Goal: Task Accomplishment & Management: Manage account settings

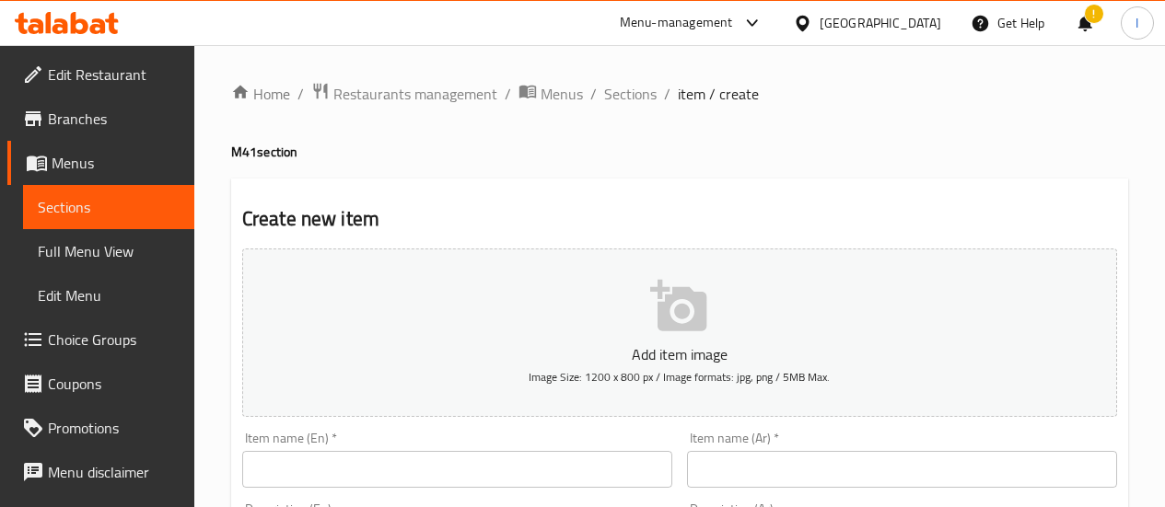
scroll to position [92, 0]
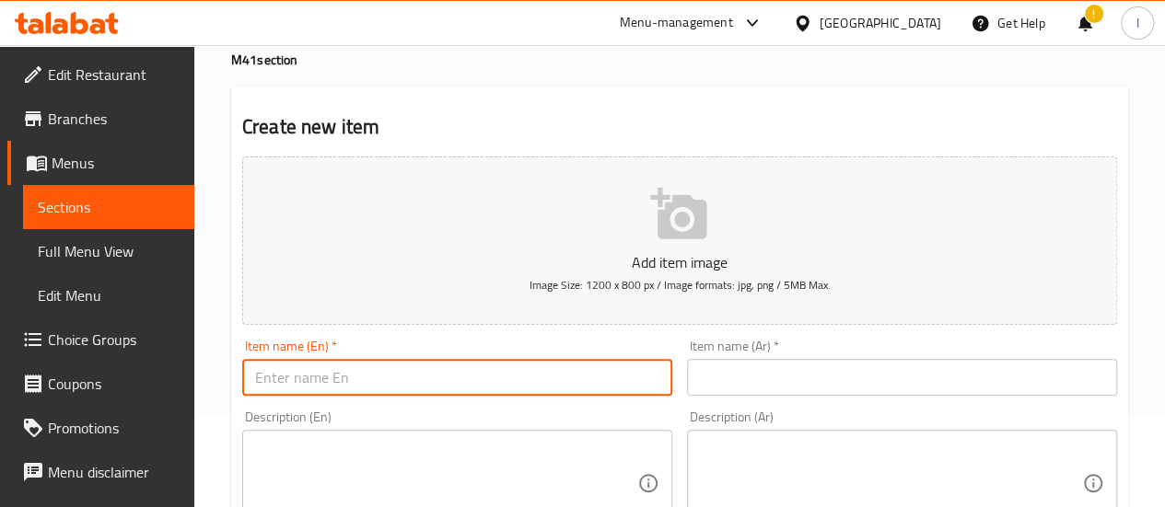
click at [396, 367] on input "text" at bounding box center [457, 377] width 430 height 37
type input "S"
click at [396, 385] on input "Special Value Combo" at bounding box center [457, 377] width 430 height 37
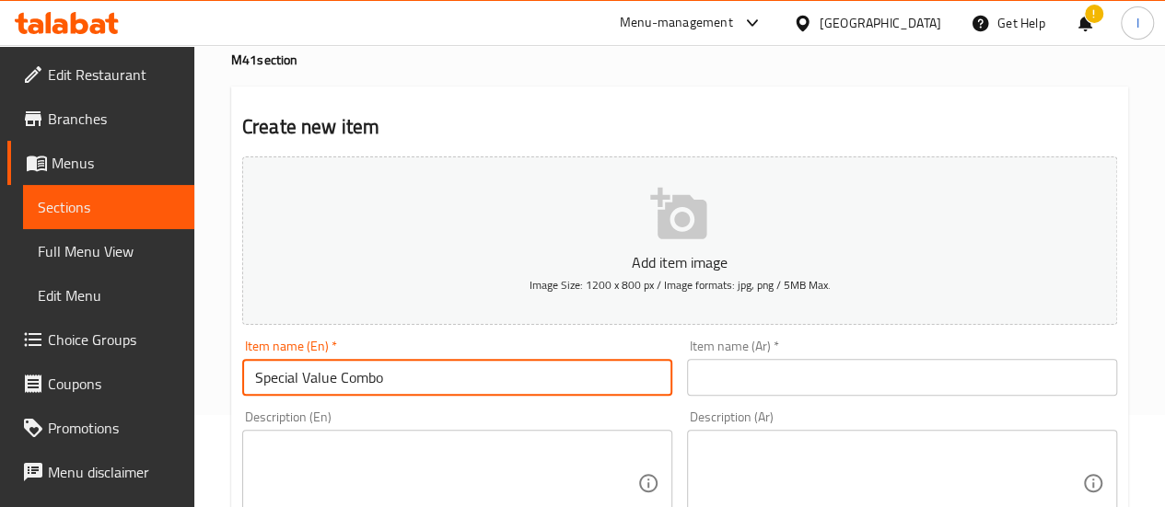
click at [394, 383] on input "Special Value Combo" at bounding box center [457, 377] width 430 height 37
type input "Special Value Combo"
click at [808, 370] on input "text" at bounding box center [902, 377] width 430 height 37
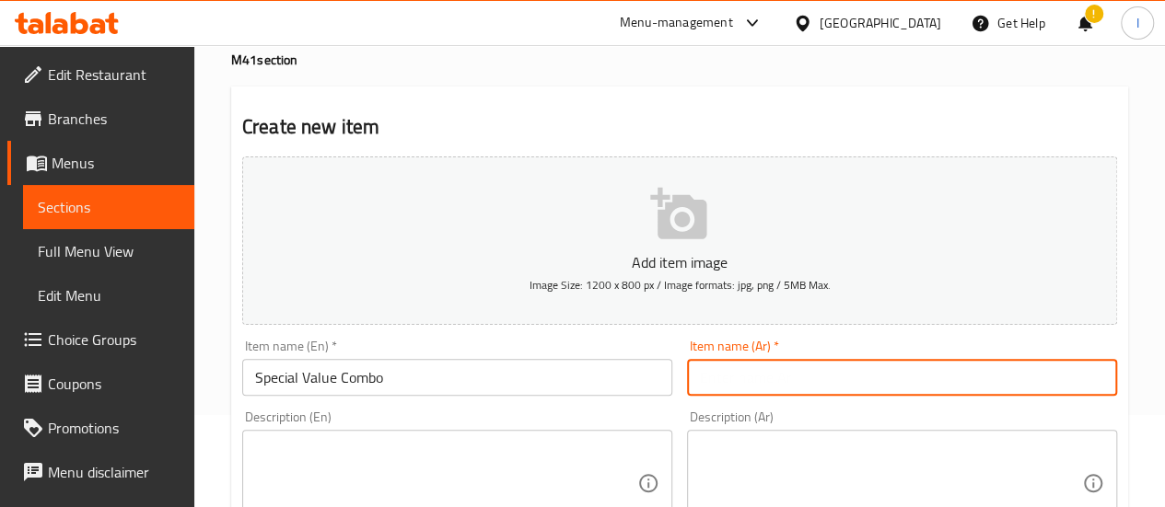
paste input "كومبو ذو قيمة خاصة"
type input "كومبو ذو قيمة خاصة"
click at [827, 406] on div "Description (Ar) Description (Ar)" at bounding box center [902, 473] width 445 height 141
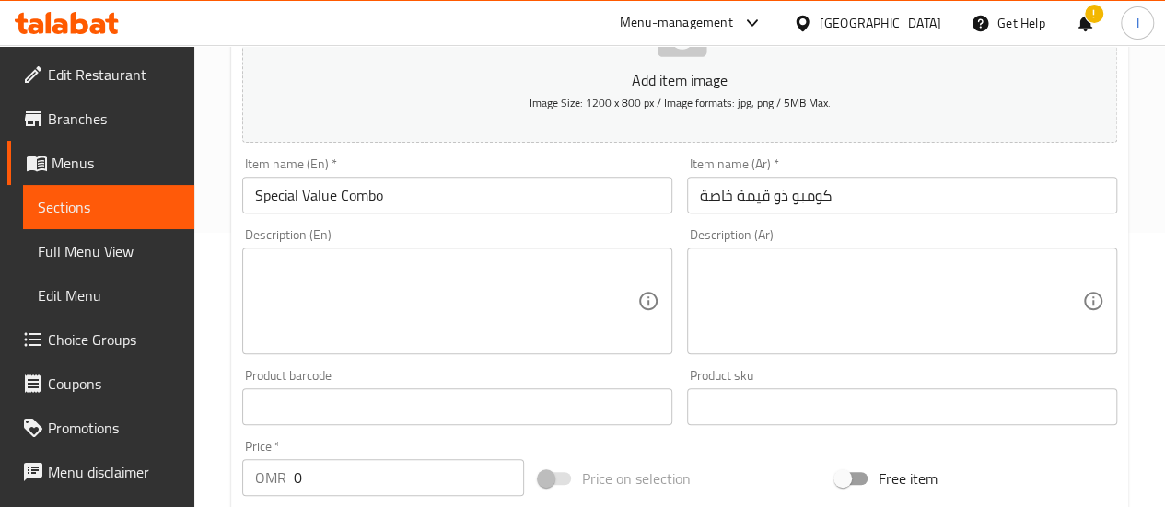
scroll to position [276, 0]
click at [495, 283] on textarea at bounding box center [446, 299] width 382 height 87
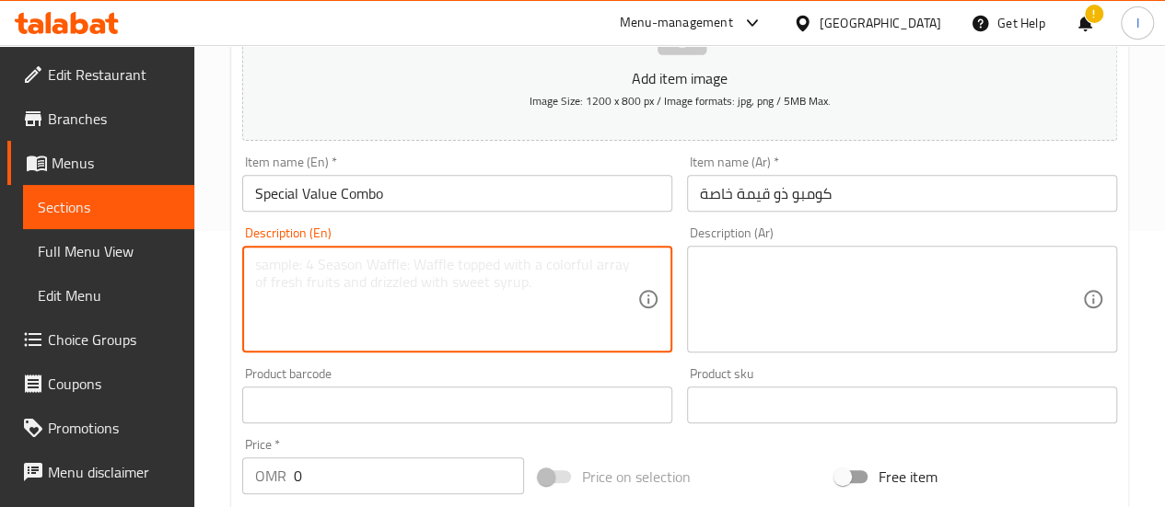
paste textarea "small Shawarma Shamiyath"
paste textarea "cheese sausage"
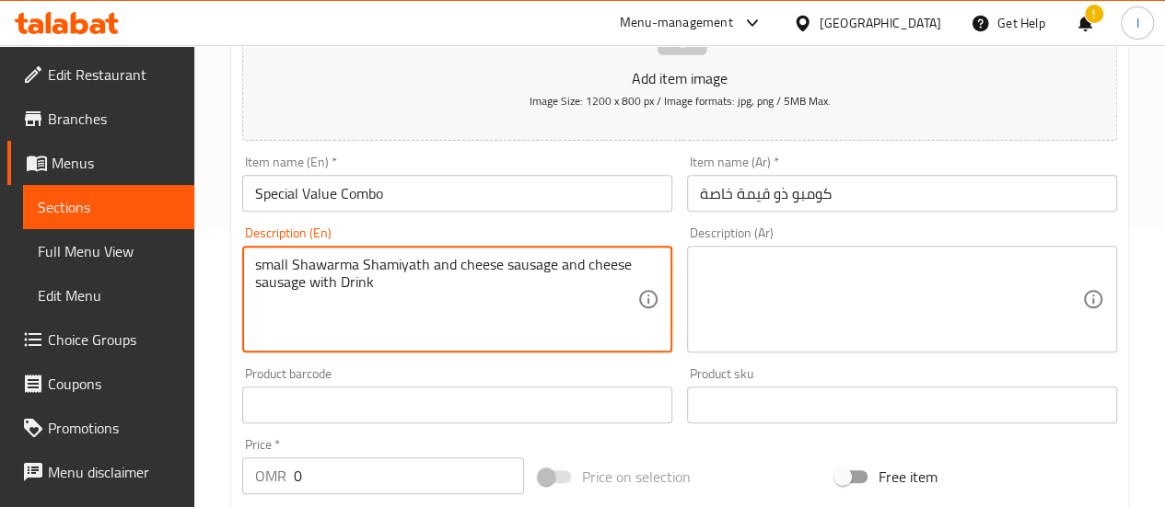
click at [451, 267] on textarea "small Shawarma Shamiyath and cheese sausage and cheese sausage with Drink" at bounding box center [446, 299] width 382 height 87
click at [434, 261] on textarea "small Shawarma Shamiyath cheese sausage and cheese sausage with Drink" at bounding box center [446, 299] width 382 height 87
click at [573, 265] on textarea "small Shawarma Shamiyath + cheese sausage and cheese sausage with Drink" at bounding box center [446, 299] width 382 height 87
click at [447, 267] on textarea "small Shawarma Shamiyath + cheese sausage + cheese sausage with Drink" at bounding box center [446, 299] width 382 height 87
click at [449, 267] on textarea "small Shawarma Shamiyath + cheese sausage + cheese sausage with Drink" at bounding box center [446, 299] width 382 height 87
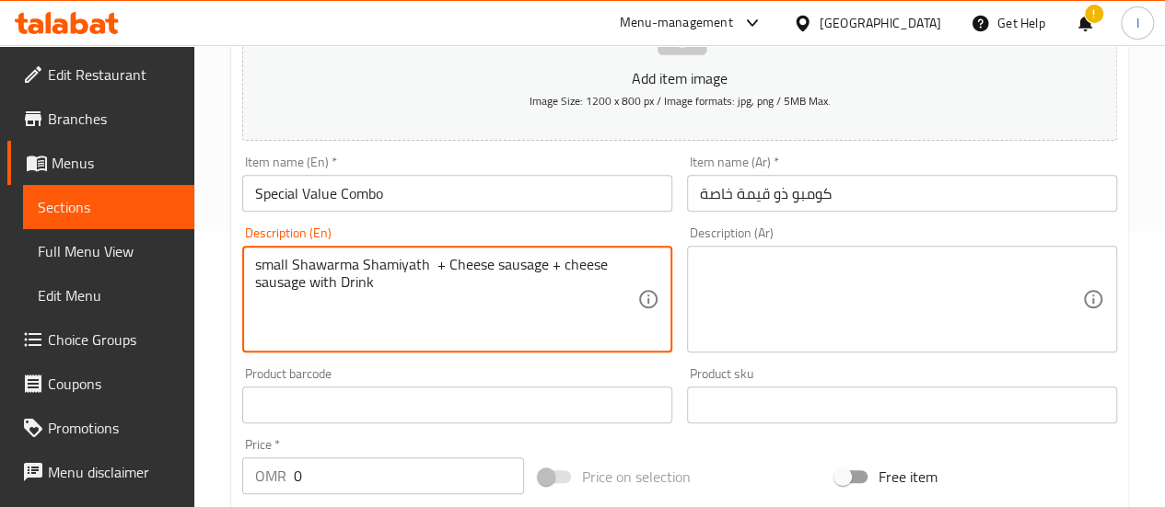
click at [565, 268] on textarea "small Shawarma Shamiyath + Cheese sausage + cheese sausage with Drink" at bounding box center [446, 299] width 382 height 87
click at [517, 312] on textarea "small Shawarma Shamiyath + Cheese sausage + Cheese sausage with Drink" at bounding box center [446, 299] width 382 height 87
click at [263, 264] on textarea "small Shawarma Shamiyath + Cheese sausage + Cheese sausage with Drink" at bounding box center [446, 299] width 382 height 87
click at [422, 327] on textarea "Small Shawarma Shamiyath + Cheese sausage + Cheese sausage with Drink" at bounding box center [446, 299] width 382 height 87
click at [392, 288] on textarea "Small Shawarma Shamiyath + Cheese sausage + Cheese sausage with Drink" at bounding box center [446, 299] width 382 height 87
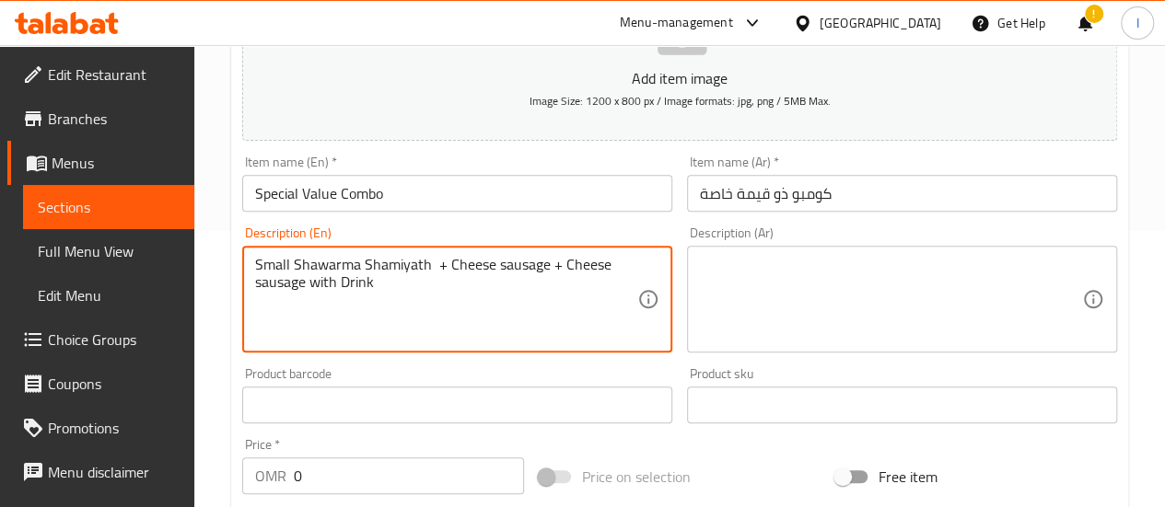
drag, startPoint x: 392, startPoint y: 295, endPoint x: 254, endPoint y: 268, distance: 140.7
click at [254, 268] on div "Small Shawarma Shamiyath + Cheese sausage + Cheese sausage with Drink Descripti…" at bounding box center [457, 299] width 430 height 107
type textarea "Small Shawarma Shamiyath + Cheese sausage + Cheese sausage with Drink"
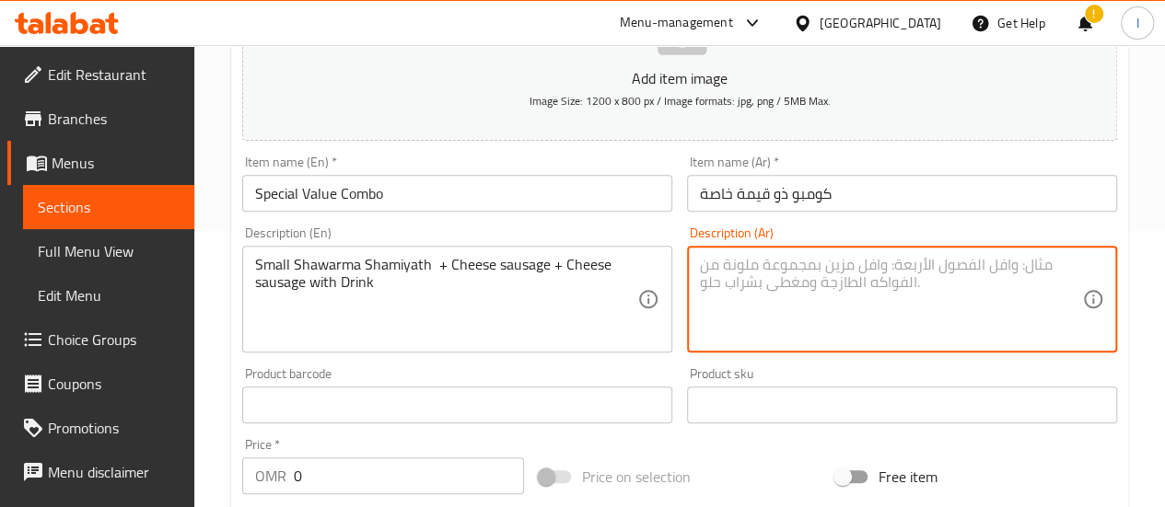
click at [816, 283] on textarea at bounding box center [891, 299] width 382 height 87
paste textarea "شاورما شامية صغيرة + سجق جبن + سجق جبن مع مشروب"
type textarea "شاورما شامية صغيرة + سجق جبن + سجق جبن مع مشروب"
click at [623, 360] on div "Product barcode Product barcode" at bounding box center [457, 395] width 445 height 71
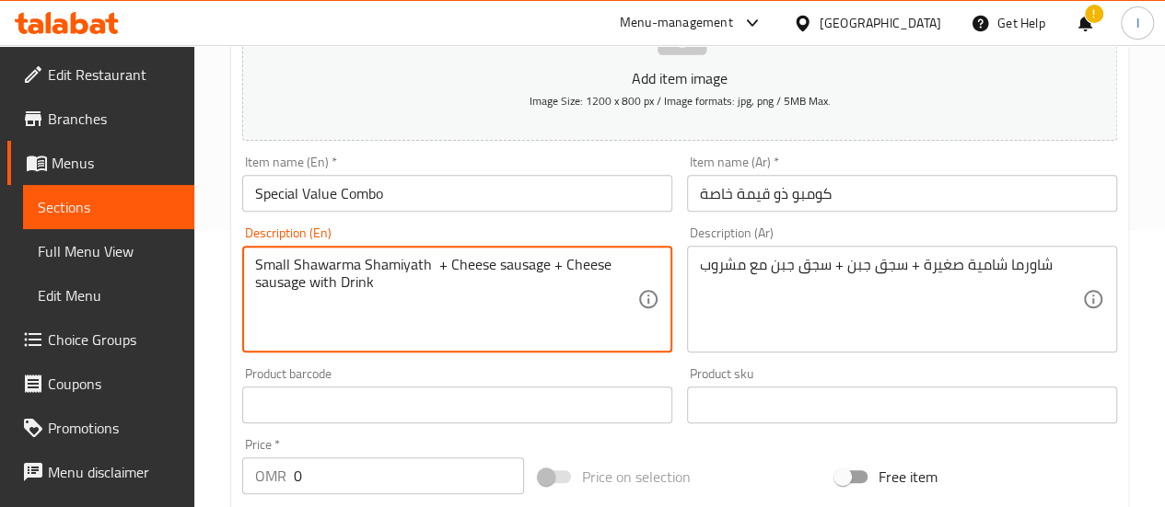
click at [385, 283] on textarea "Small Shawarma Shamiyath + Cheese sausage + Cheese sausage with Drink" at bounding box center [446, 299] width 382 height 87
type textarea "Small Shawarma Shamiyath + Cheese sausage + Cheese sausage with Suntop"
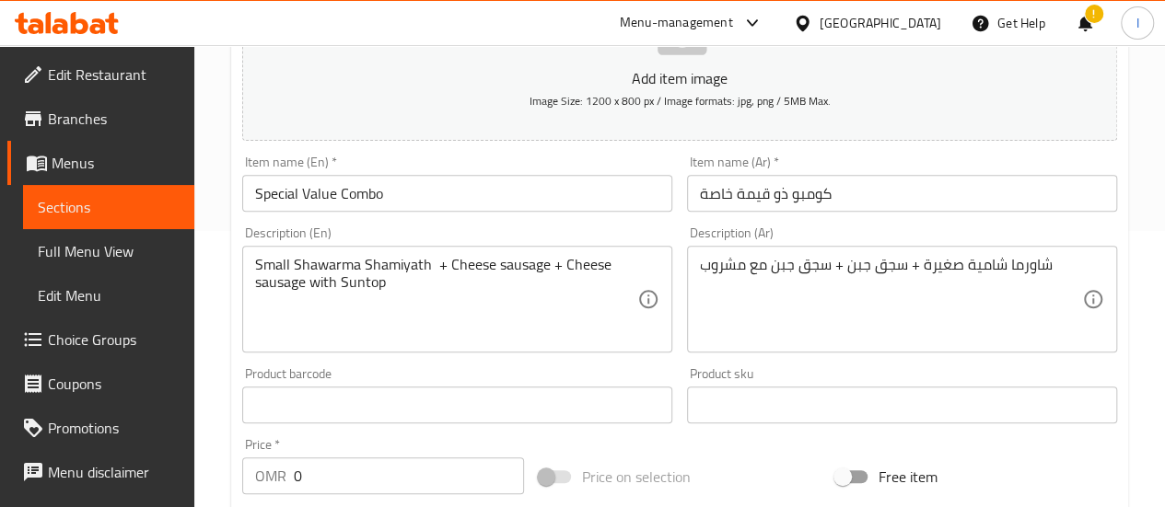
click at [658, 373] on div "Product barcode Product barcode" at bounding box center [457, 395] width 430 height 56
click at [370, 472] on input "0" at bounding box center [409, 476] width 230 height 37
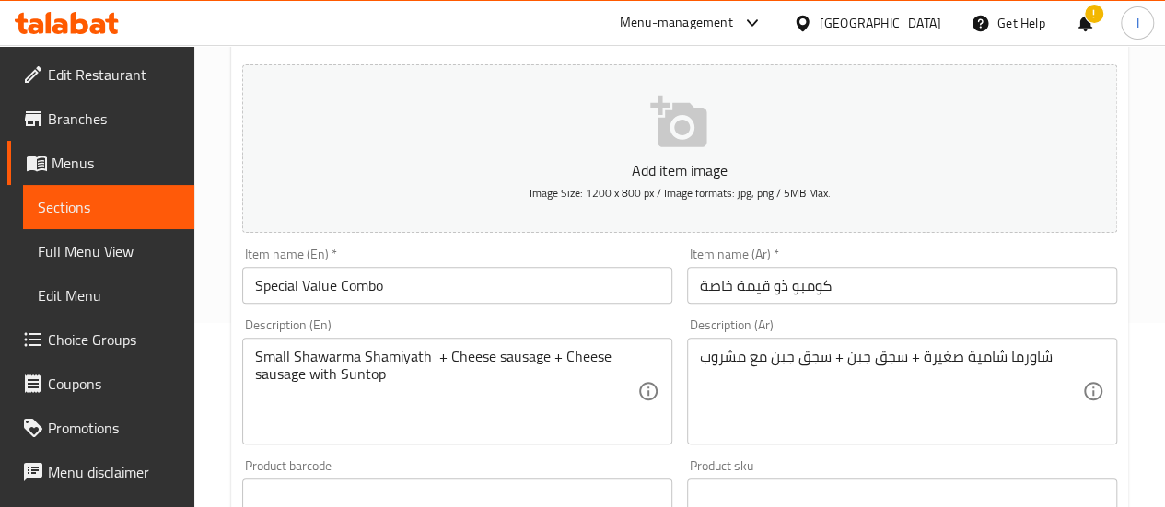
scroll to position [460, 0]
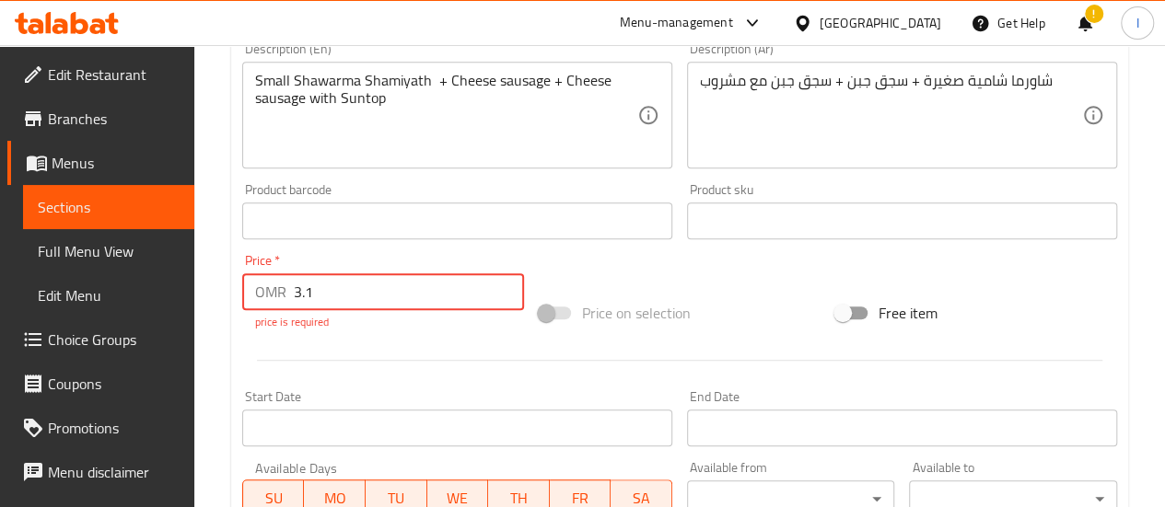
type input "3.1"
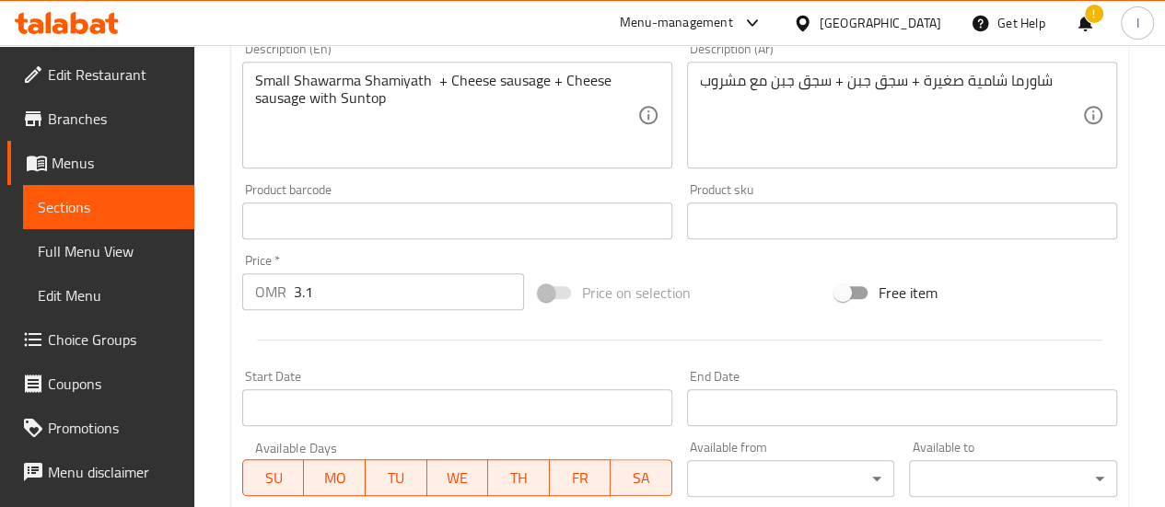
click at [446, 345] on div at bounding box center [680, 340] width 890 height 45
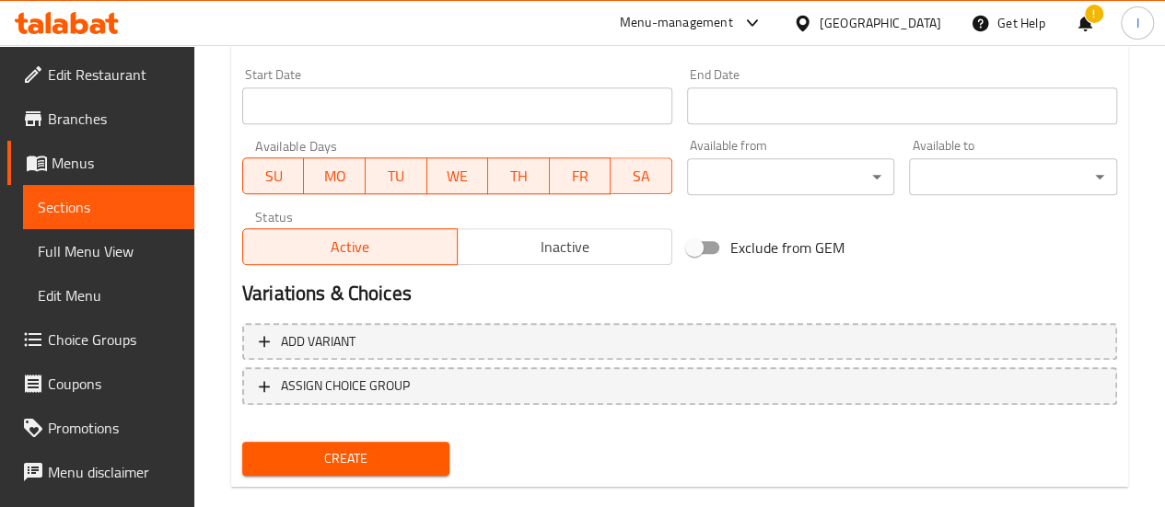
scroll to position [793, 0]
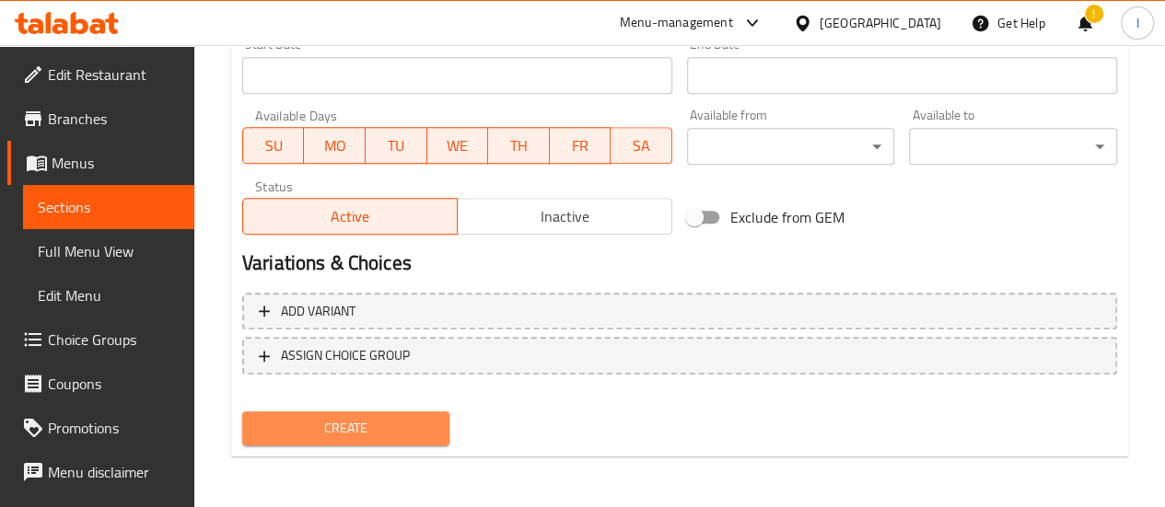
click at [393, 436] on span "Create" at bounding box center [346, 428] width 179 height 23
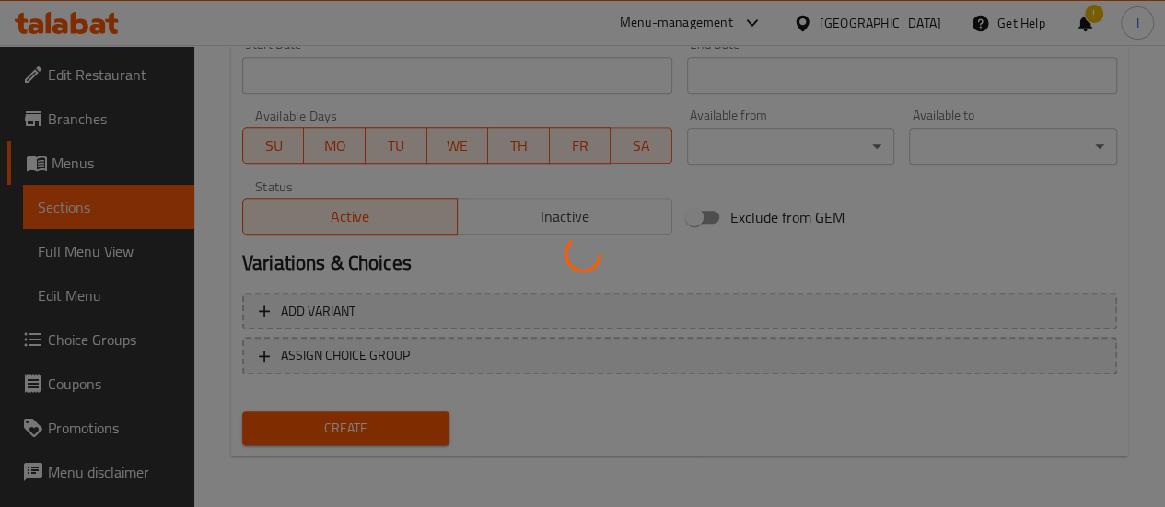
type input "0"
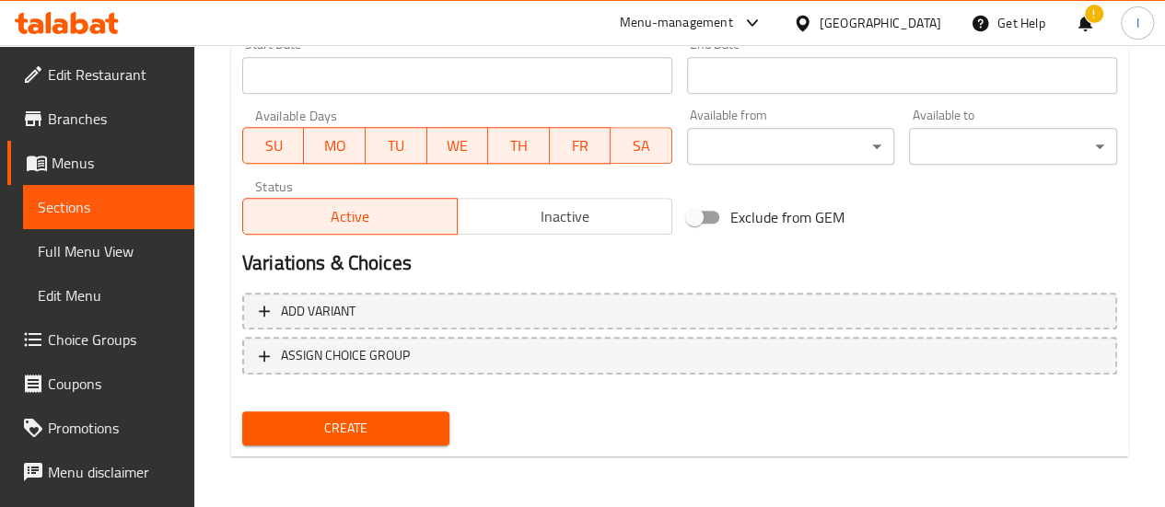
click at [58, 157] on span "Menus" at bounding box center [116, 163] width 128 height 22
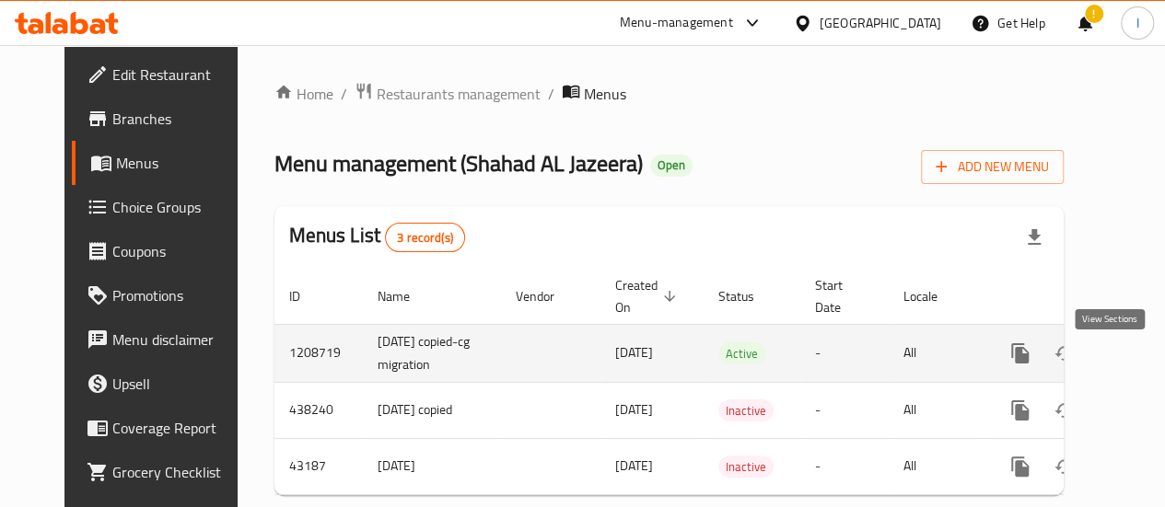
click at [1142, 365] on icon "enhanced table" at bounding box center [1153, 354] width 22 height 22
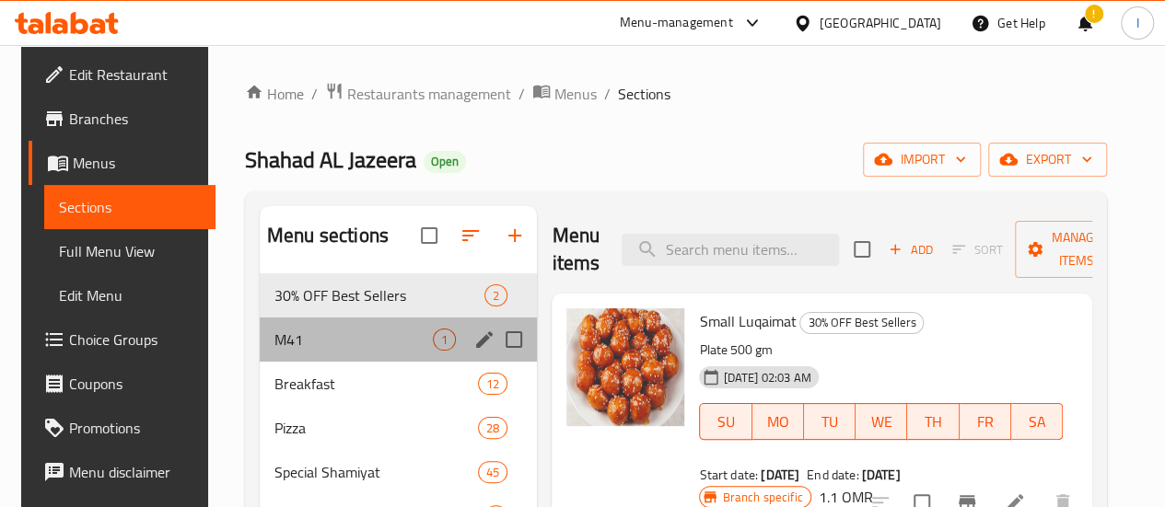
click at [389, 362] on div "M41 1" at bounding box center [398, 340] width 277 height 44
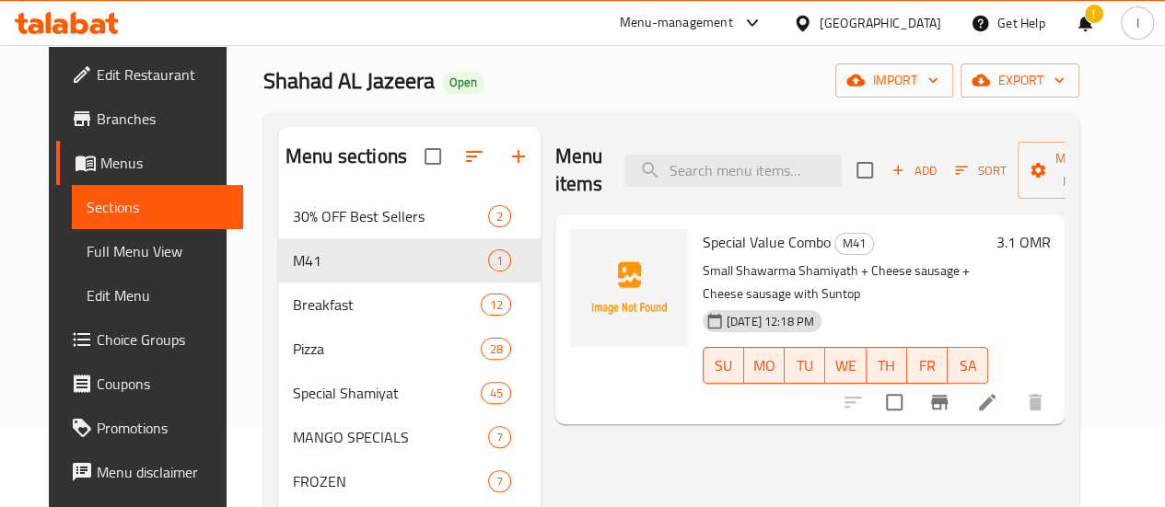
scroll to position [184, 0]
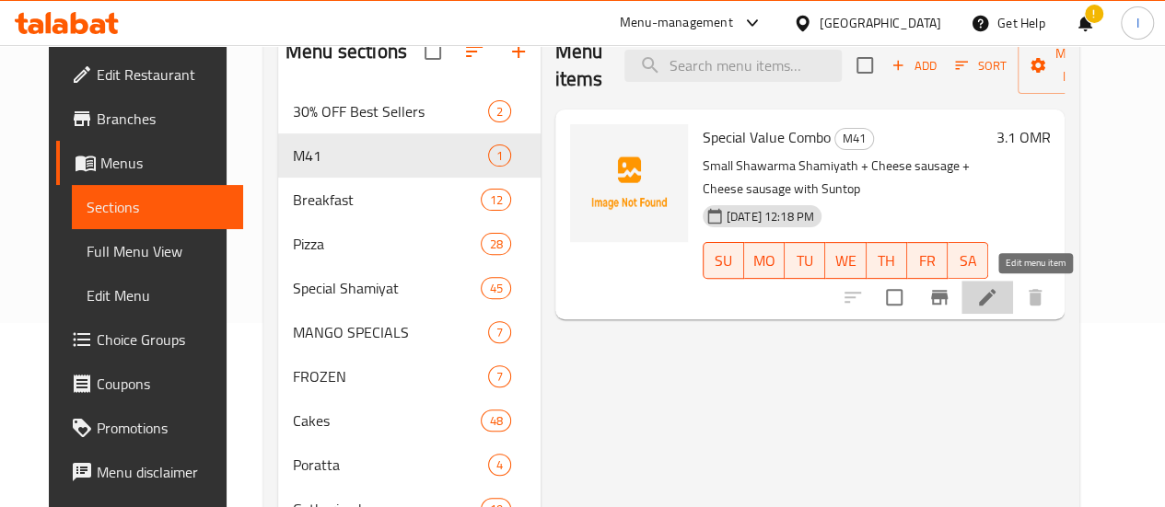
click at [998, 296] on icon at bounding box center [987, 297] width 22 height 22
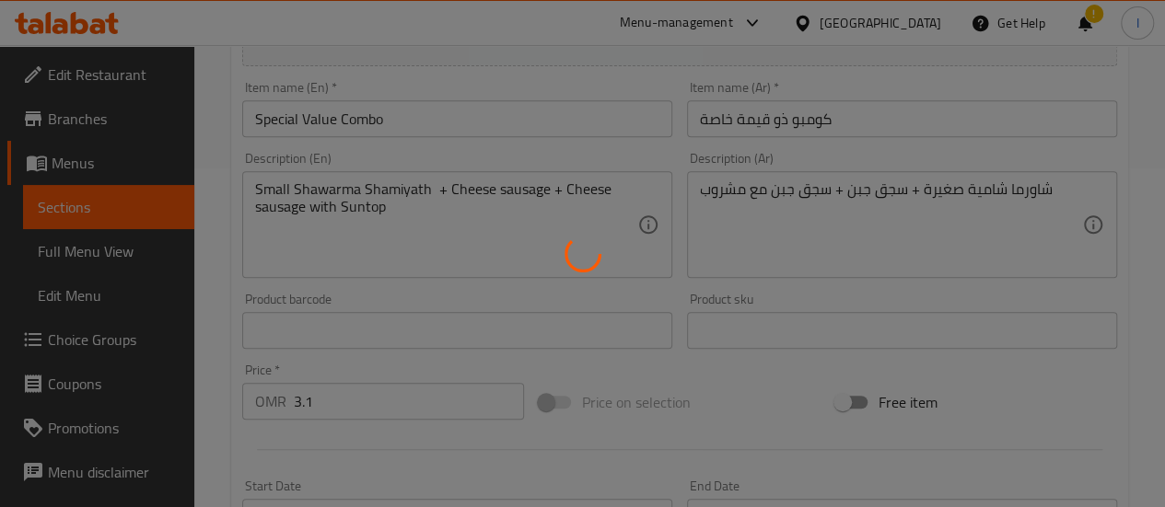
scroll to position [368, 0]
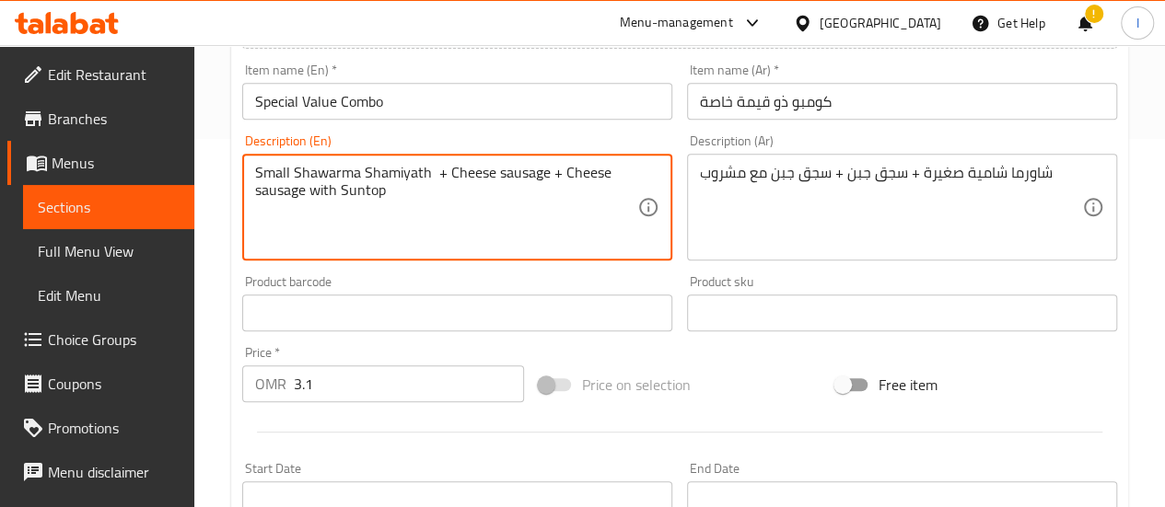
drag, startPoint x: 309, startPoint y: 174, endPoint x: 561, endPoint y: 161, distance: 252.7
paste textarea "falafel fatayer"
drag, startPoint x: 407, startPoint y: 199, endPoint x: 258, endPoint y: 174, distance: 151.2
click at [258, 174] on textarea "Small Shawarma Shamiyath + Cheese sausage + falafel fatayer with Suntop" at bounding box center [446, 207] width 382 height 87
type textarea "Small Shawarma Shamiyath + Cheese sausage + falafel fatayer with Suntop"
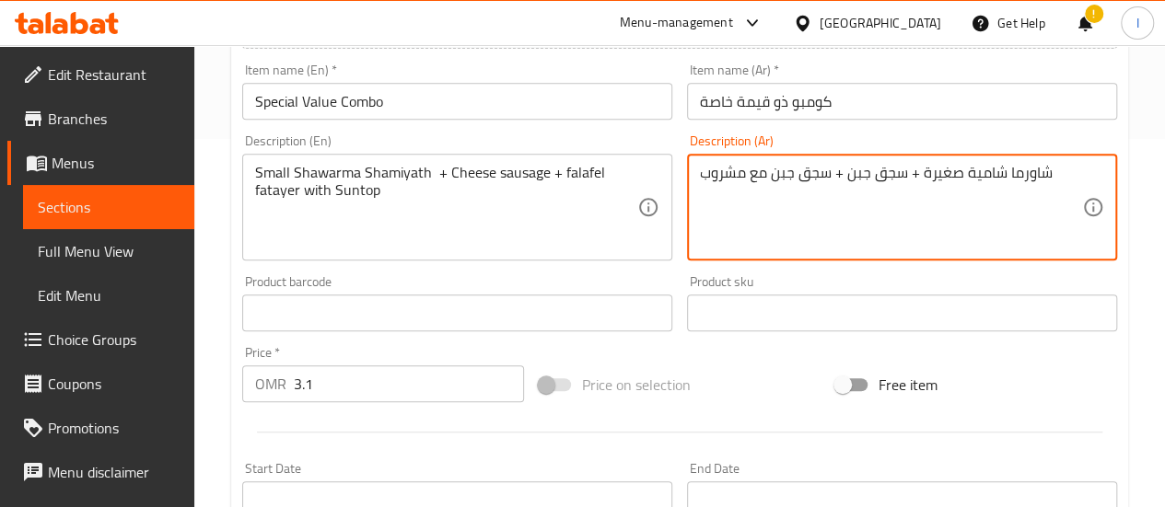
click at [762, 204] on textarea "شاورما شامية صغيرة + سجق جبن + سجق جبن مع مشروب" at bounding box center [891, 207] width 382 height 87
paste textarea "فطاير فلافل مع سن ت"
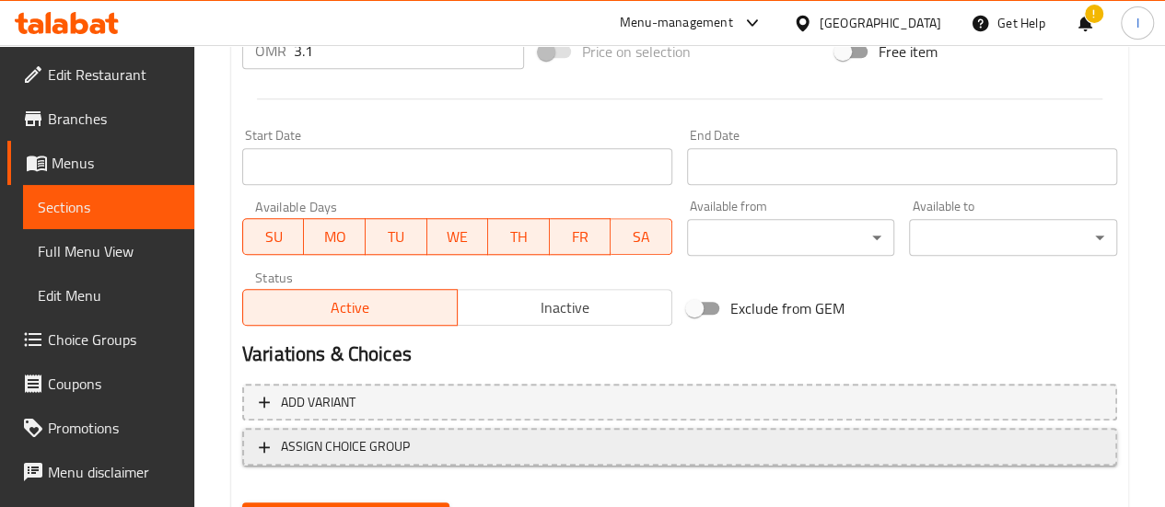
scroll to position [793, 0]
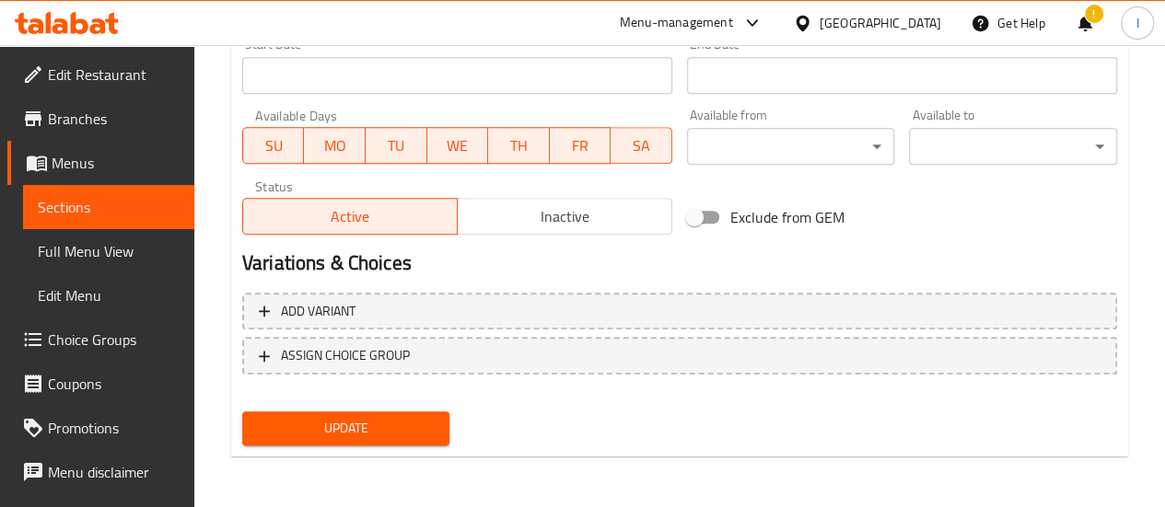
type textarea "شاورما شامية صغيرة + سجق جبن + فطاير فلافل مع سن توب"
click at [365, 441] on button "Update" at bounding box center [346, 429] width 208 height 34
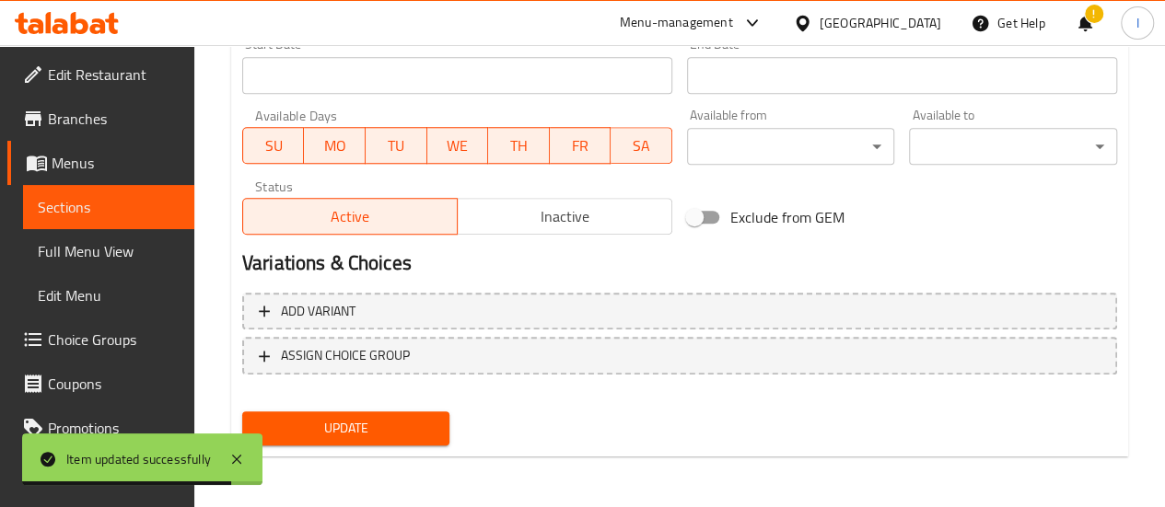
click at [96, 23] on icon at bounding box center [67, 23] width 104 height 22
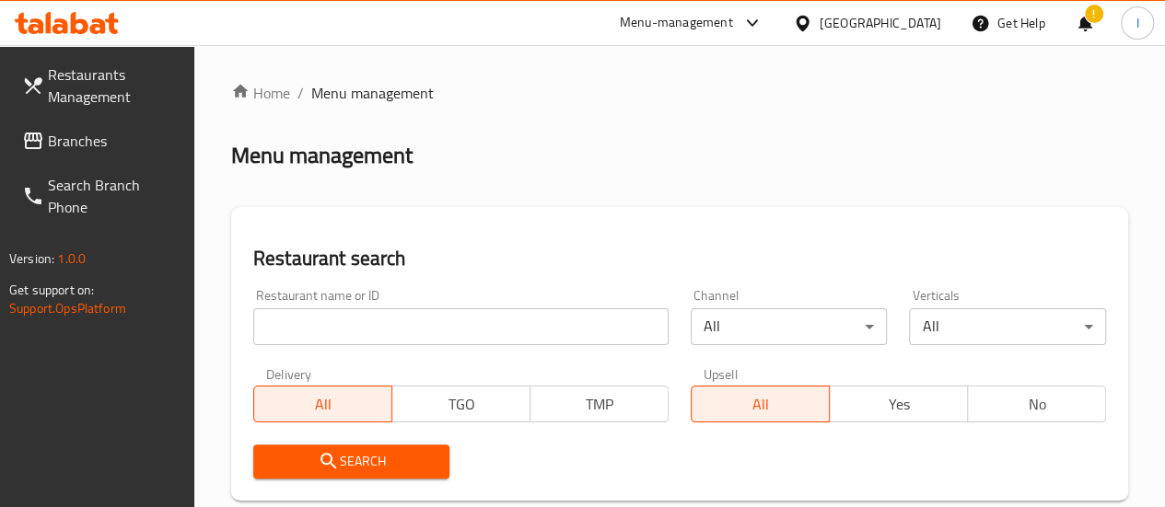
click at [355, 321] on input "search" at bounding box center [460, 327] width 415 height 37
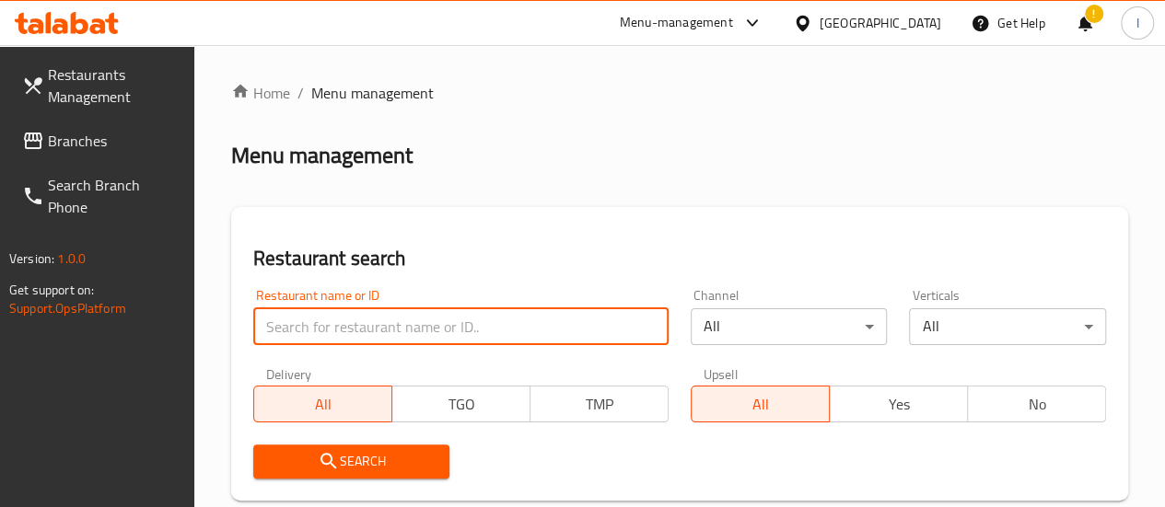
paste input "Pista House"
click button "Search" at bounding box center [351, 462] width 197 height 34
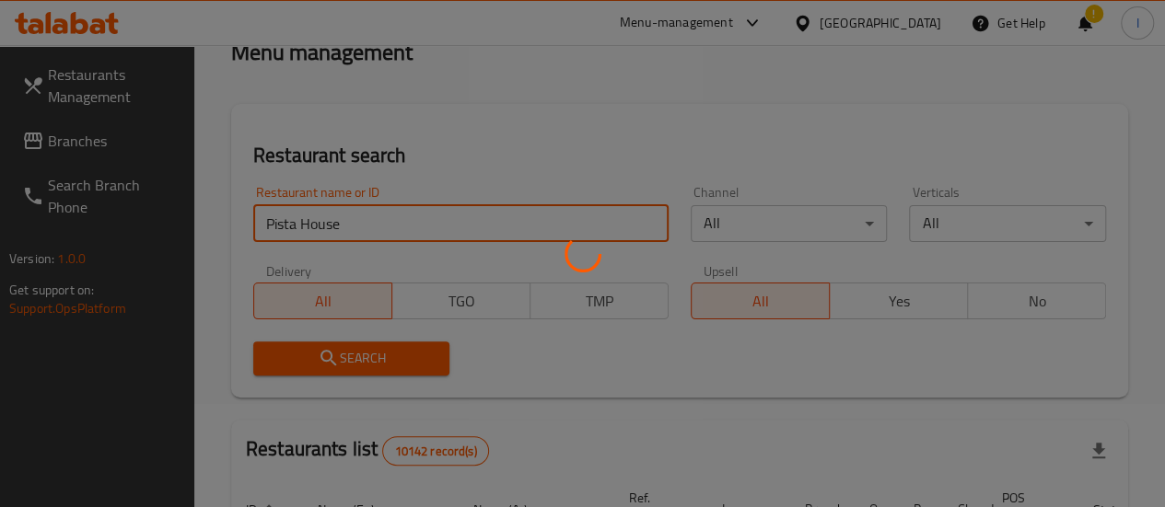
scroll to position [276, 0]
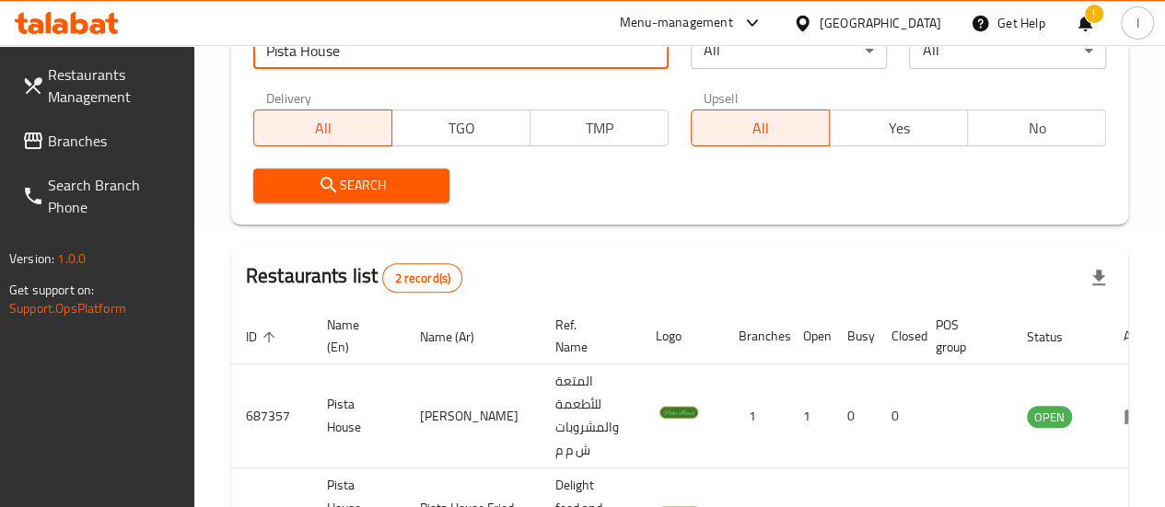
click at [401, 50] on input "Pista House" at bounding box center [460, 50] width 415 height 37
type input "muscafe"
click button "Search" at bounding box center [351, 186] width 197 height 34
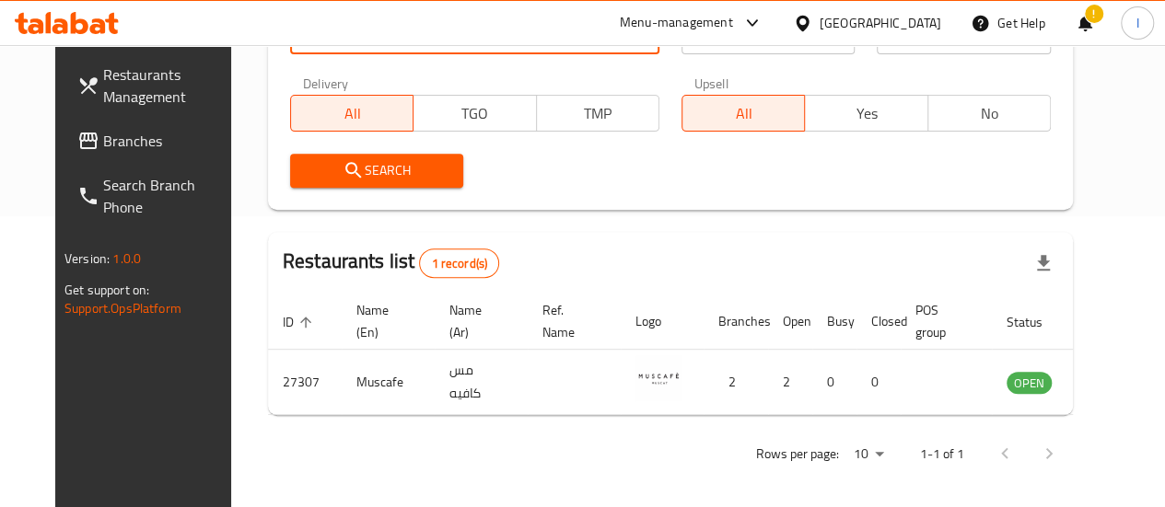
scroll to position [298, 0]
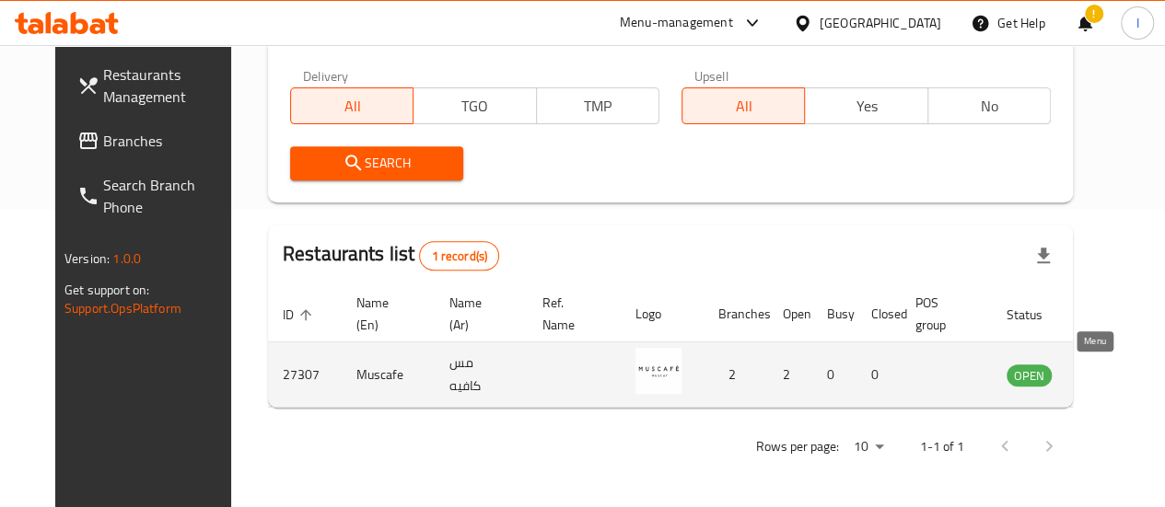
click at [1115, 374] on icon "enhanced table" at bounding box center [1118, 375] width 6 height 7
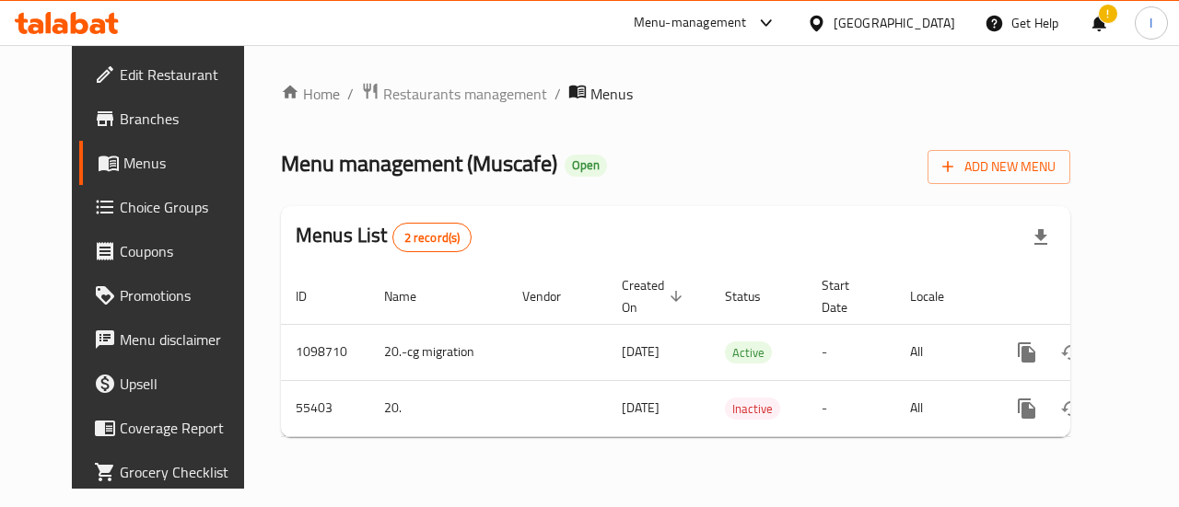
click at [120, 112] on span "Branches" at bounding box center [187, 119] width 134 height 22
